Goal: Information Seeking & Learning: Learn about a topic

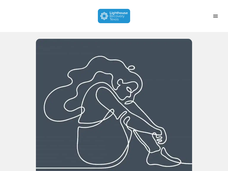
scroll to position [736, 0]
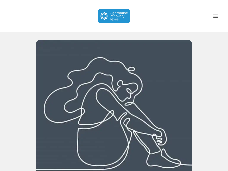
click at [115, 10] on img at bounding box center [114, 16] width 33 height 14
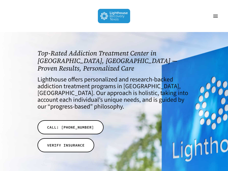
click at [215, 16] on span "Navigation Menu" at bounding box center [215, 16] width 5 height 5
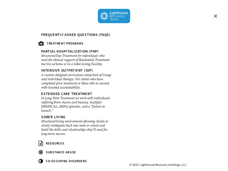
scroll to position [4, 0]
click at [57, 159] on span "CO-OCCURING DISORDERS" at bounding box center [66, 161] width 41 height 5
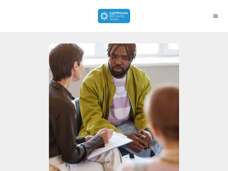
click at [215, 16] on span "Navigation Menu" at bounding box center [215, 16] width 5 height 5
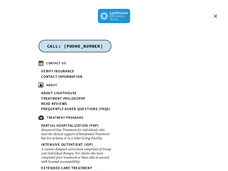
click at [144, 74] on div "© 2025. Lighthouse Recovery Holdings, LLC." at bounding box center [156, 141] width 78 height 202
